Goal: Information Seeking & Learning: Learn about a topic

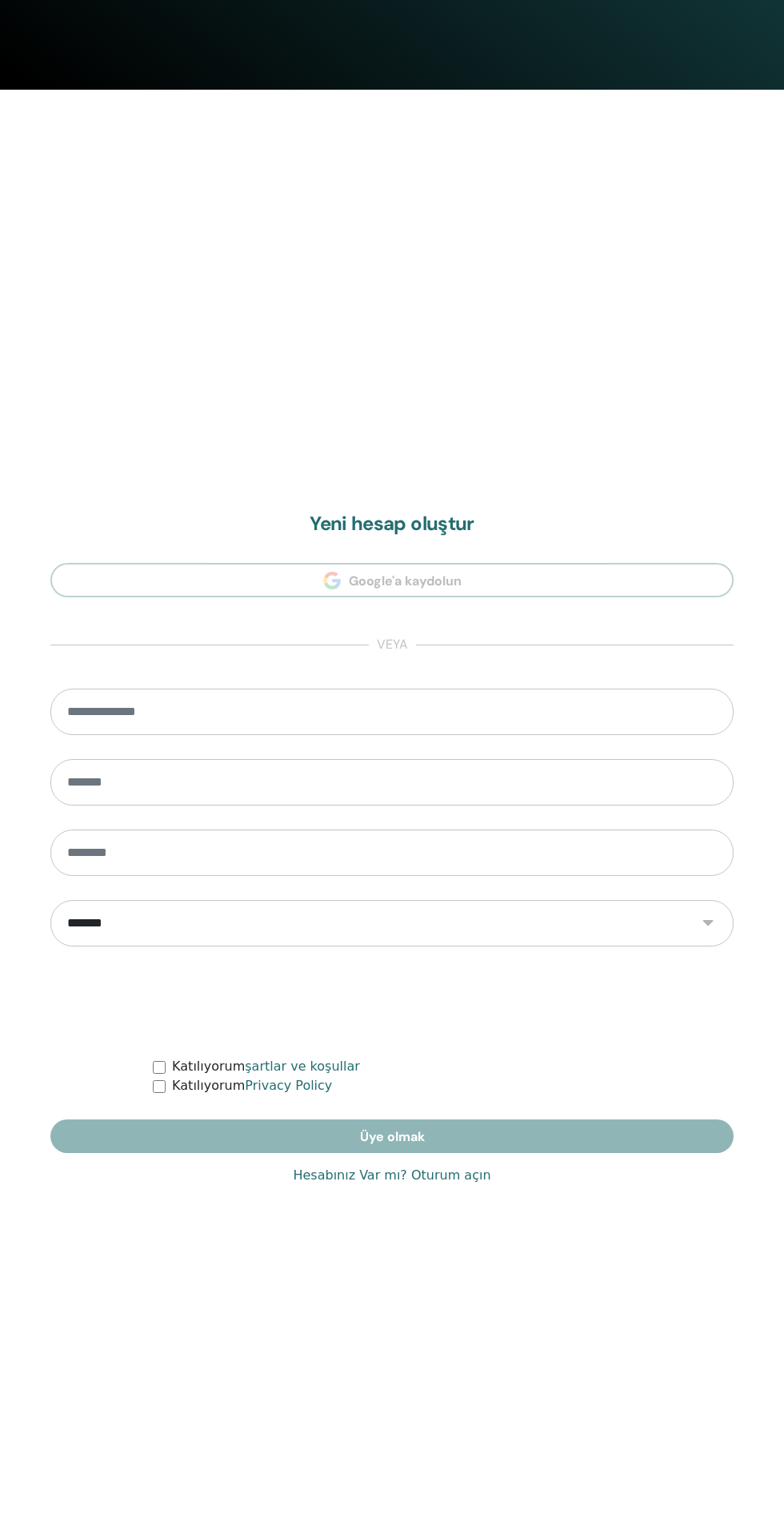
scroll to position [1501, 0]
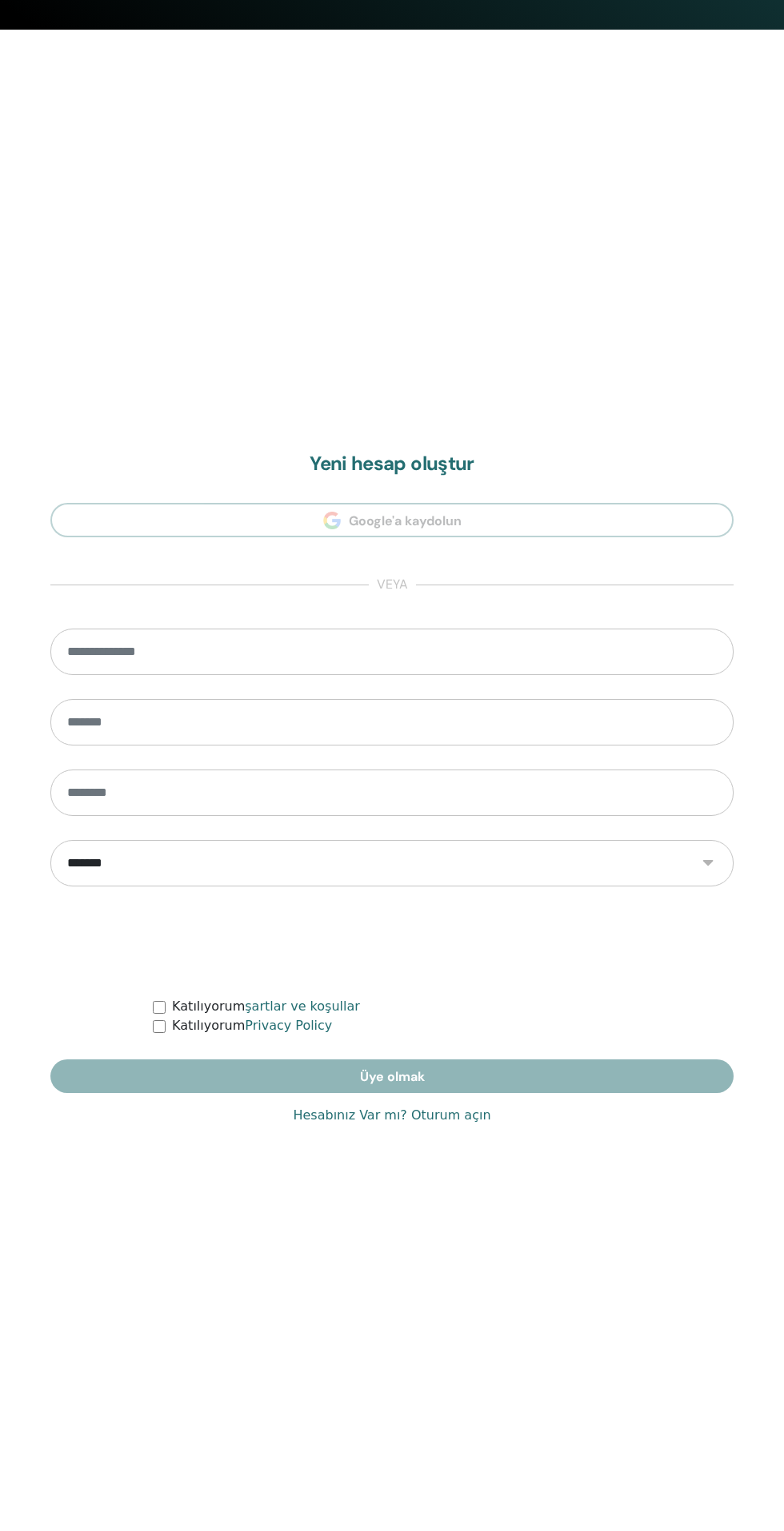
click at [471, 1116] on link "Hesabınız Var mı? Oturum açın" at bounding box center [392, 1115] width 198 height 19
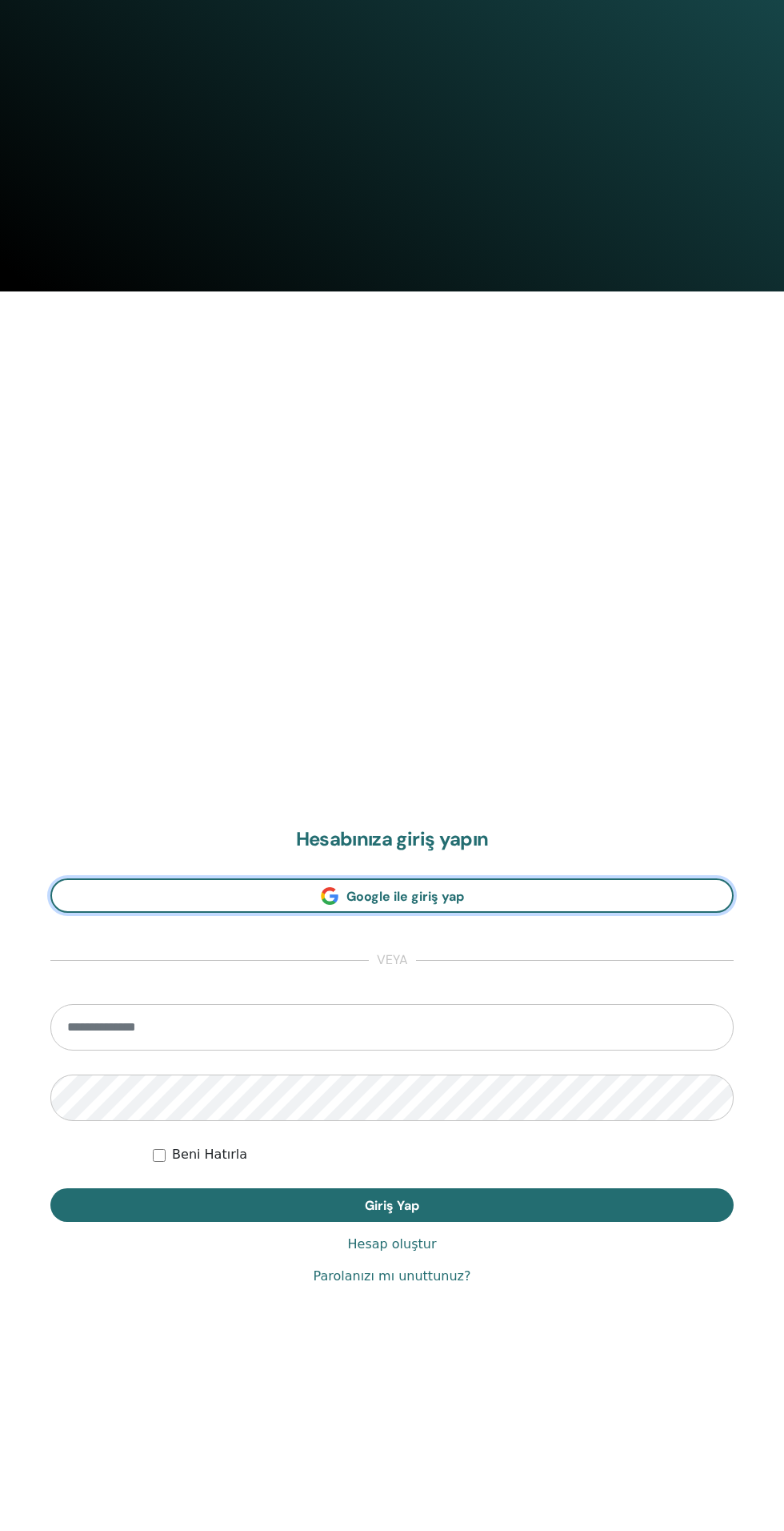
click at [616, 887] on link "Google ile giriş yap" at bounding box center [392, 896] width 683 height 34
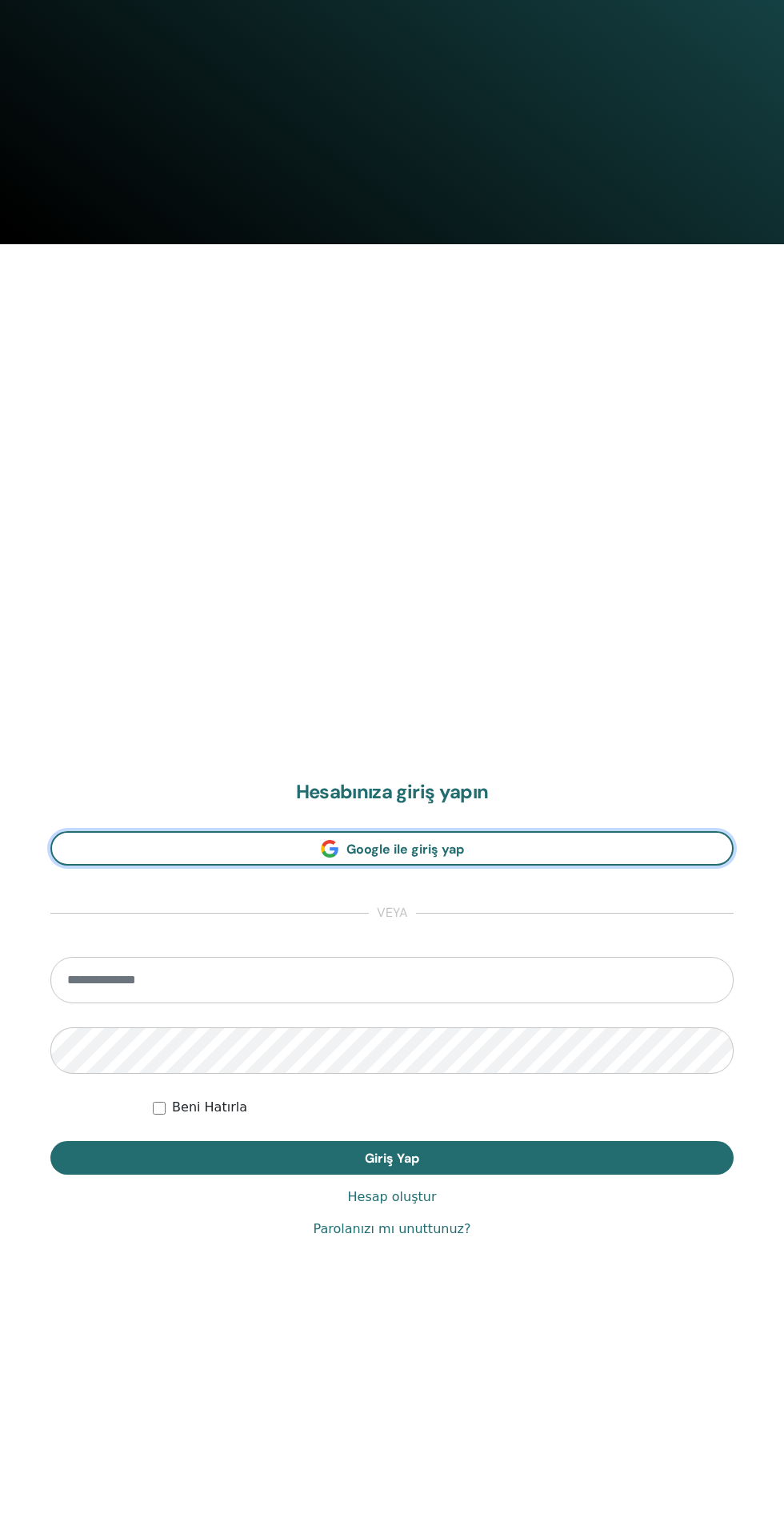
scroll to position [1351, 0]
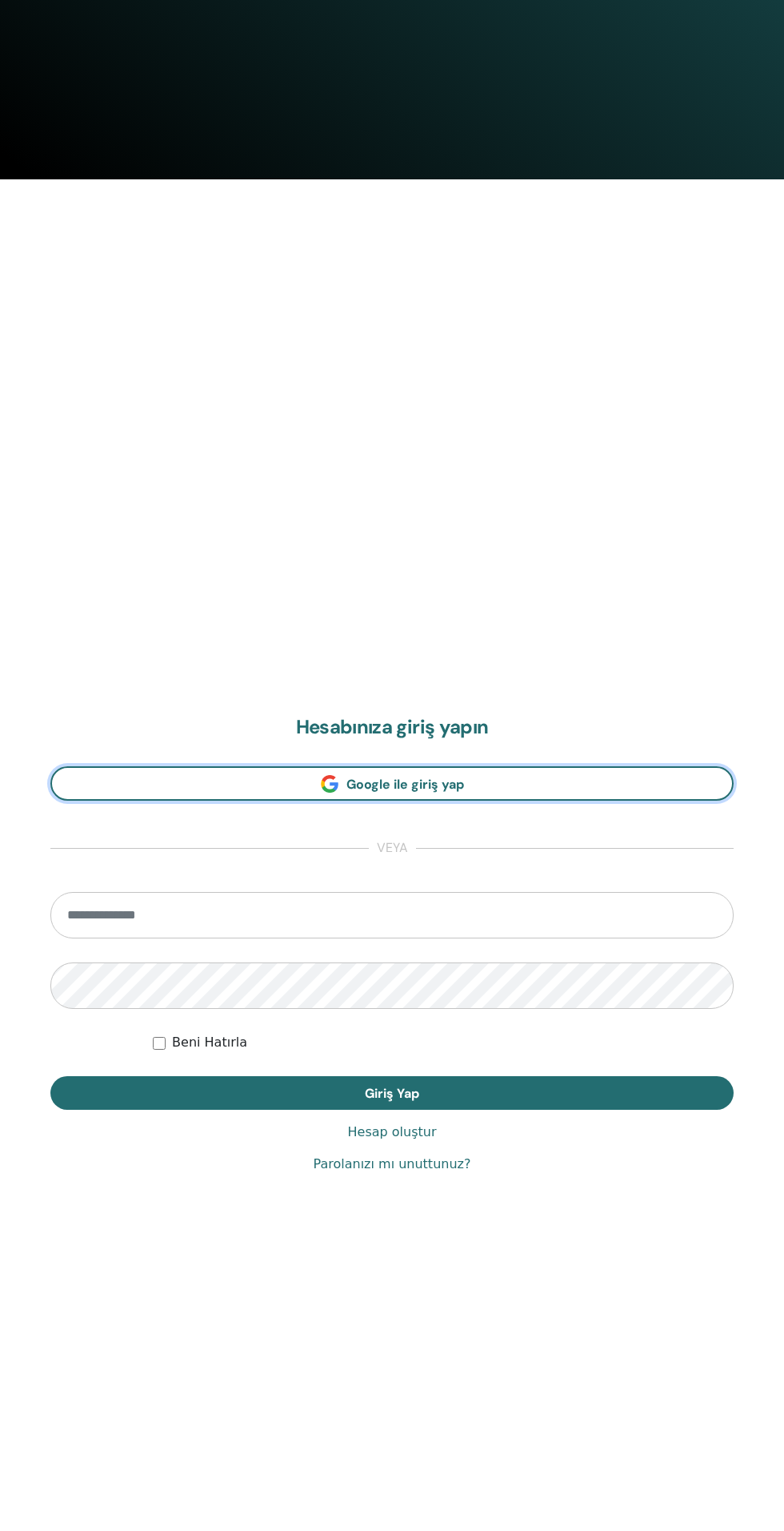
click at [587, 775] on link "Google ile giriş yap" at bounding box center [392, 783] width 683 height 34
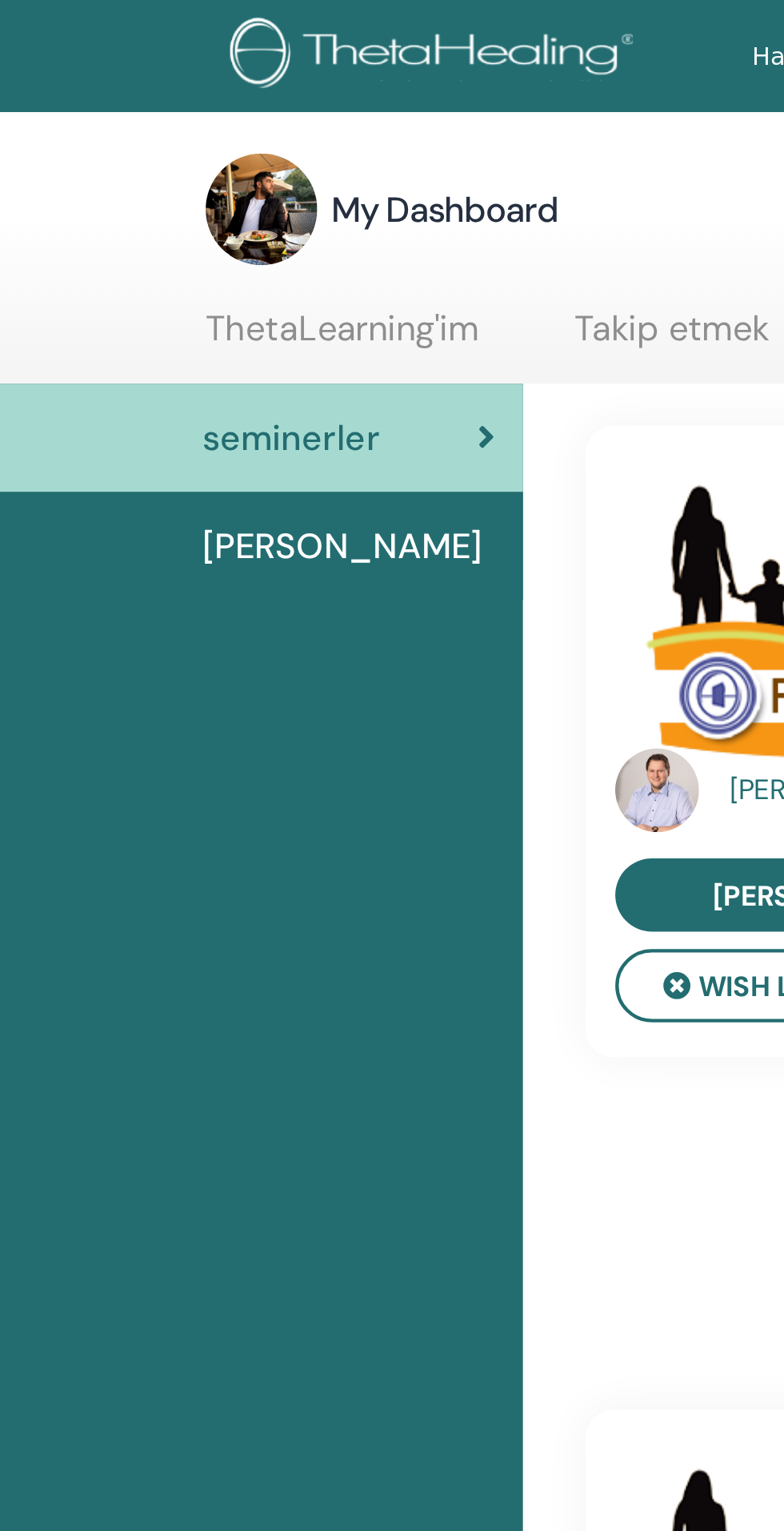
click at [115, 148] on link "ThetaLearning'im" at bounding box center [157, 156] width 126 height 31
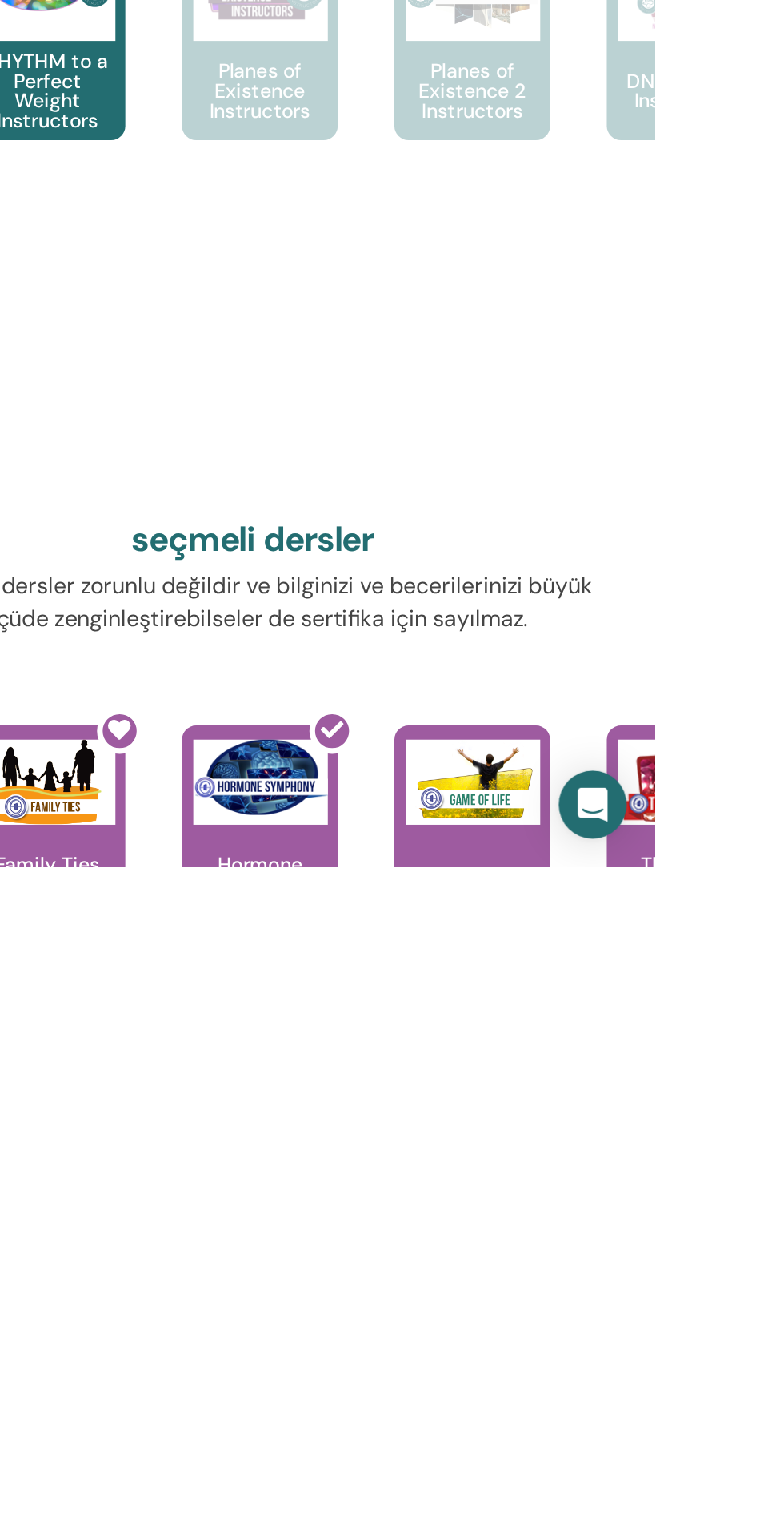
scroll to position [297, 0]
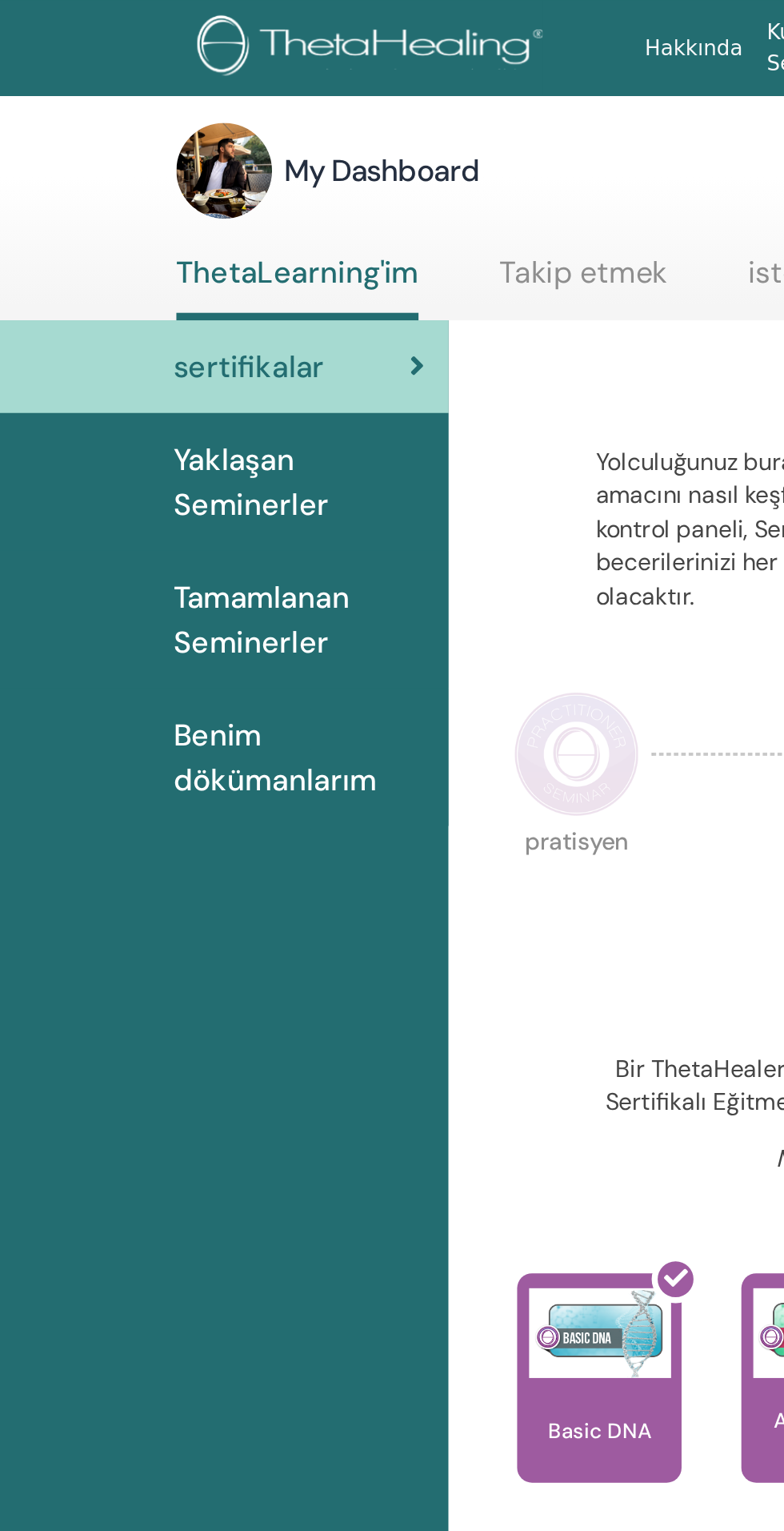
scroll to position [1, 0]
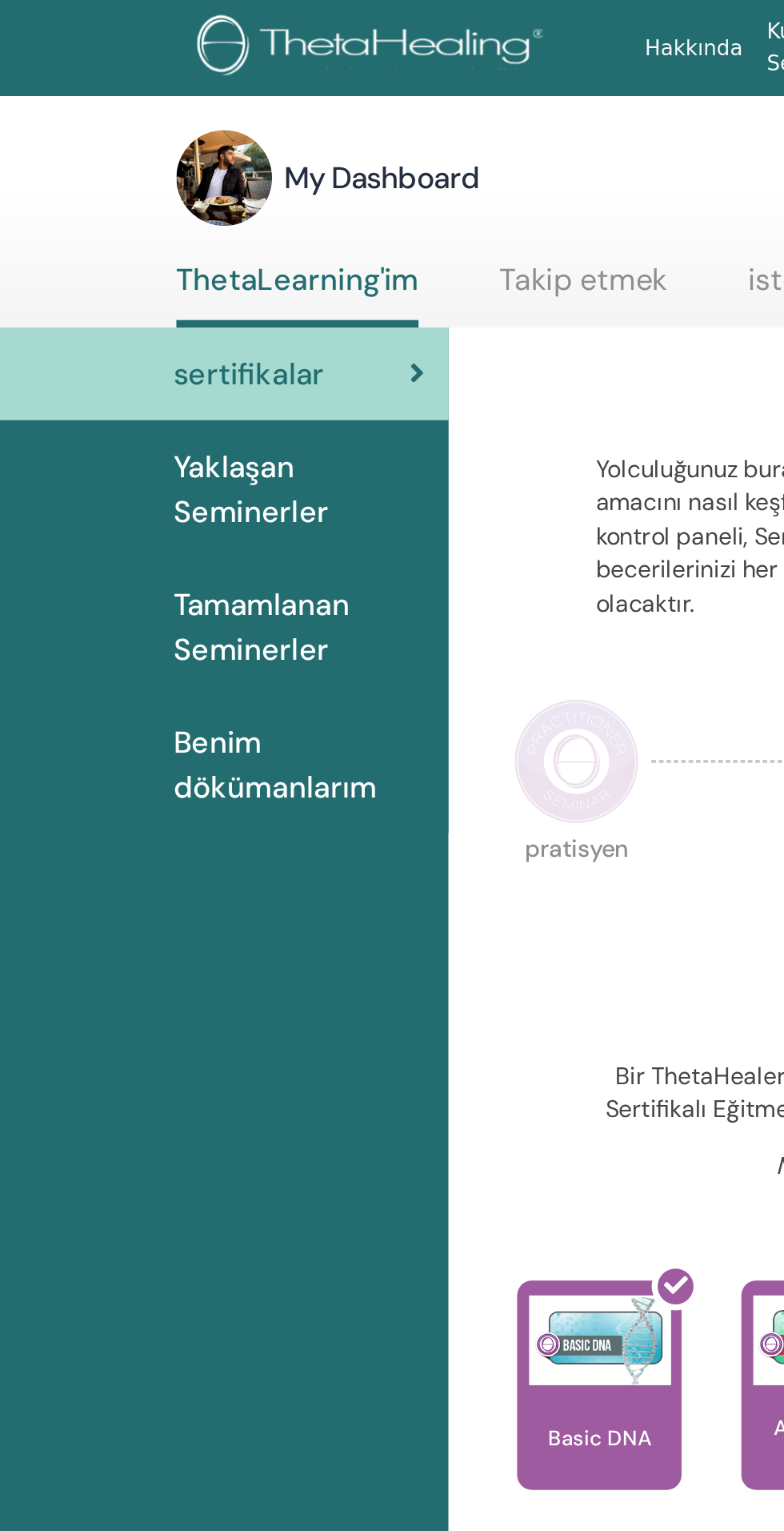
click at [92, 268] on div "Yaklaşan Seminerler" at bounding box center [119, 261] width 215 height 48
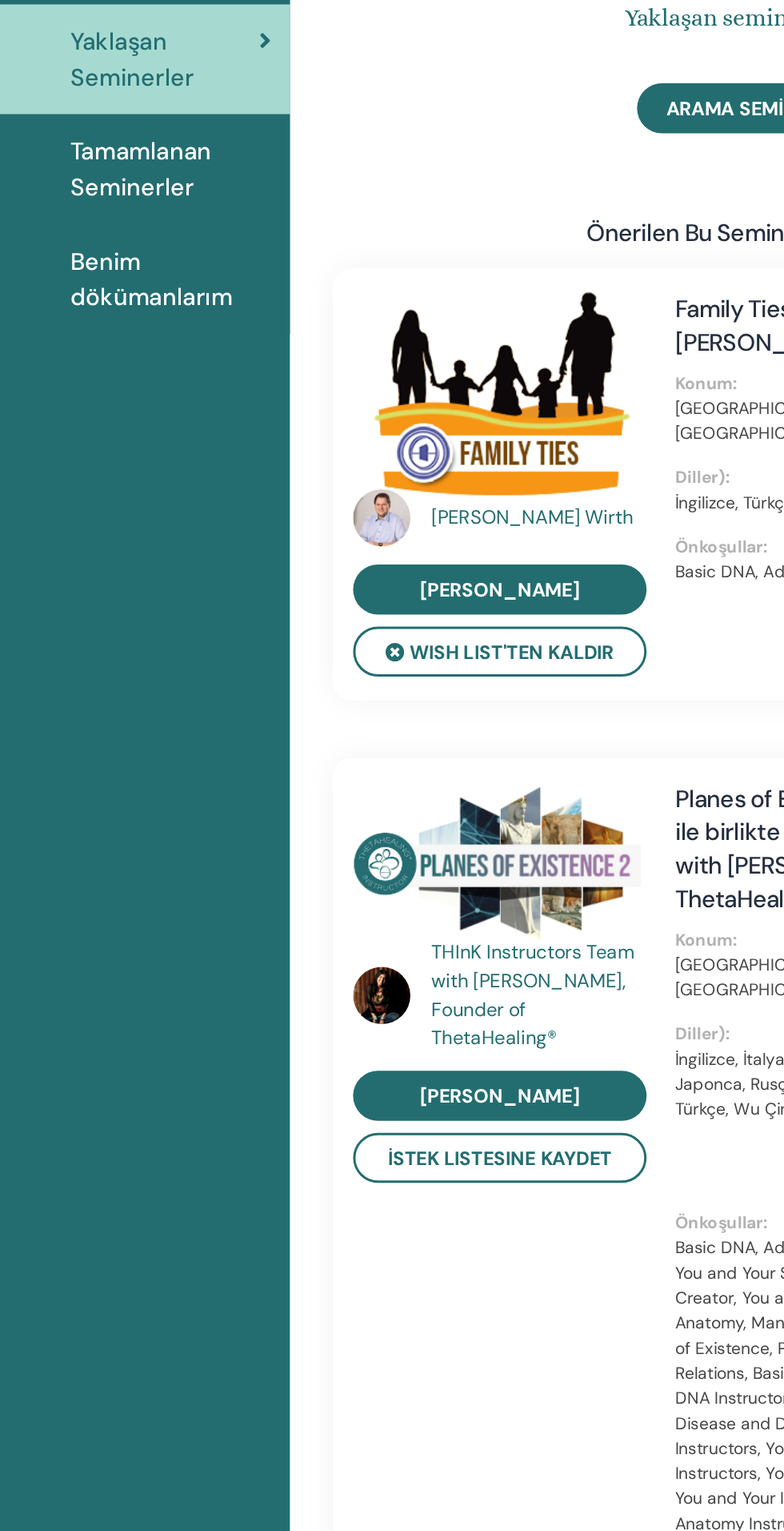
click at [94, 416] on span "Benim dökümanlarım" at bounding box center [160, 410] width 135 height 48
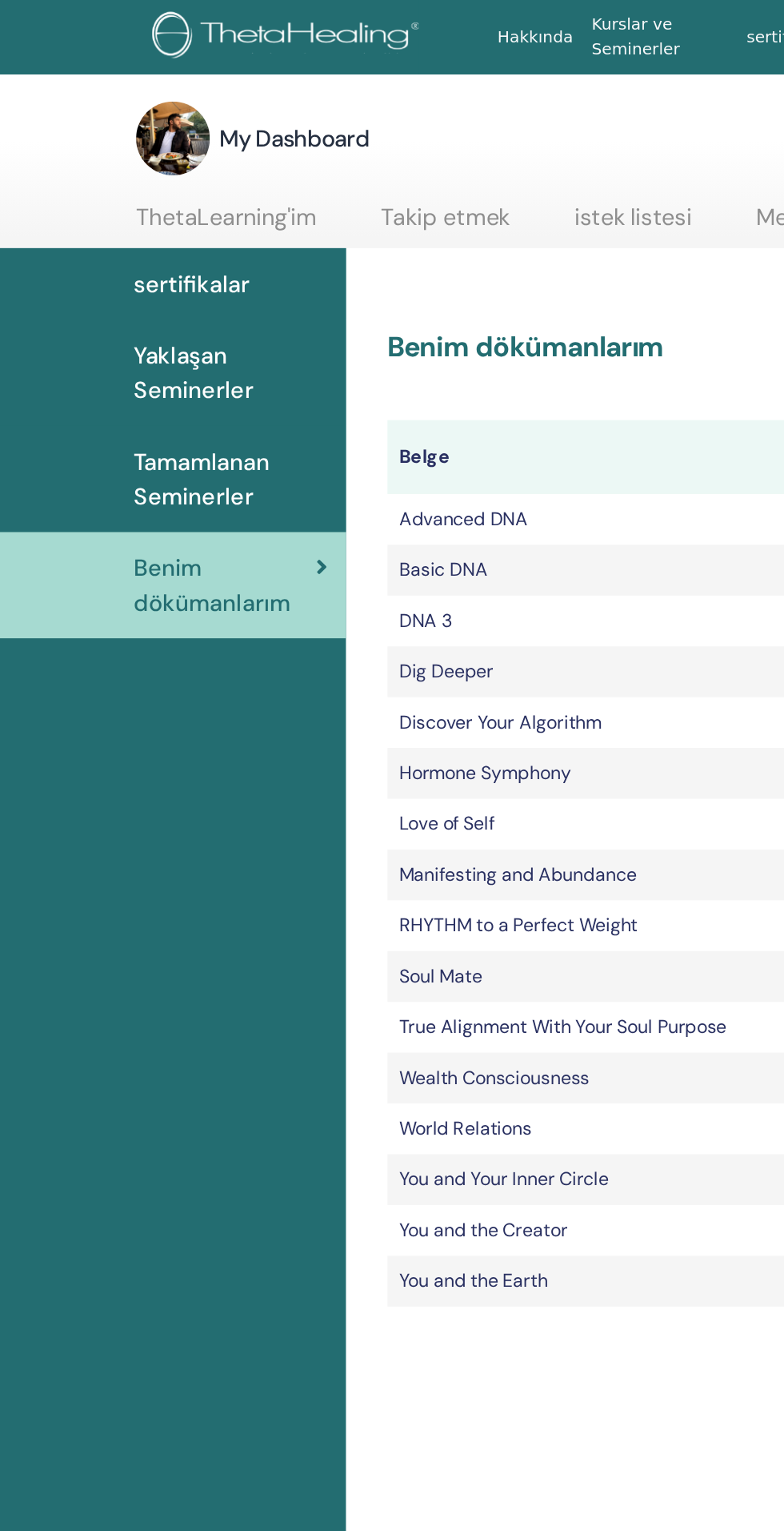
click at [134, 341] on span "Tamamlanan Seminerler" at bounding box center [160, 332] width 135 height 48
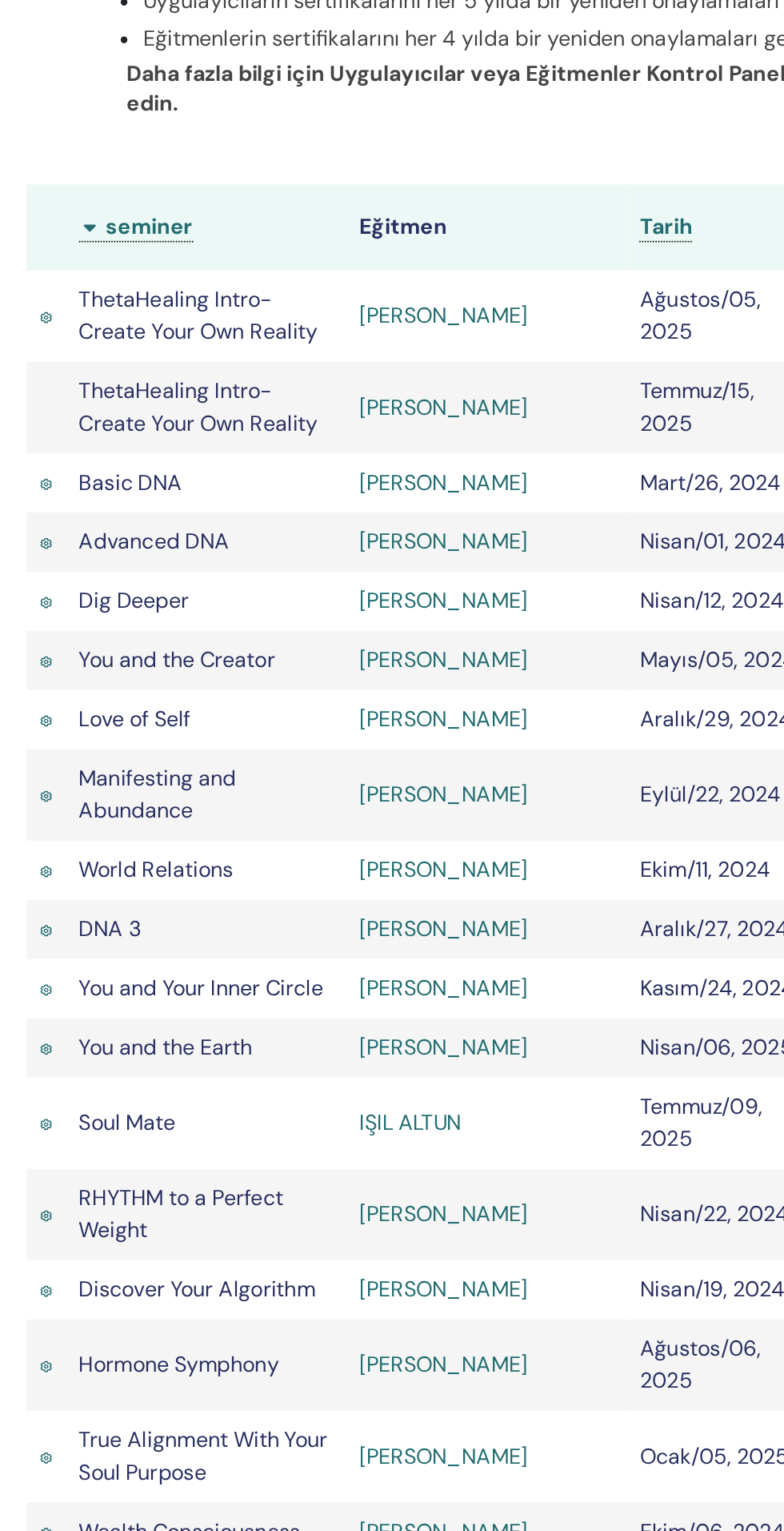
click at [538, 609] on link "Mark Anthony" at bounding box center [516, 608] width 100 height 17
click at [511, 765] on link "[PERSON_NAME]" at bounding box center [516, 759] width 100 height 17
